Goal: Task Accomplishment & Management: Use online tool/utility

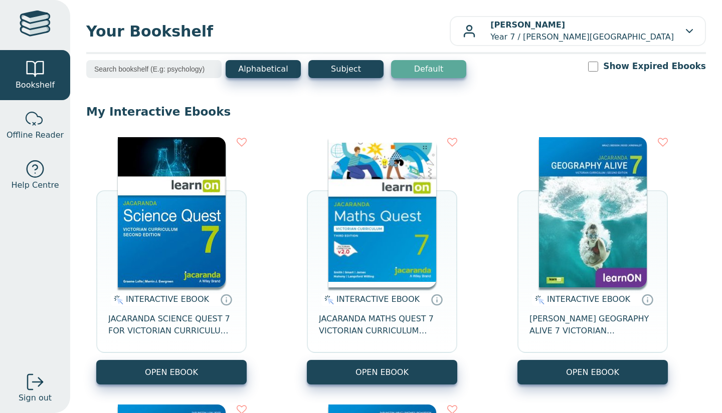
click at [392, 214] on img at bounding box center [382, 212] width 108 height 150
